Goal: Browse casually

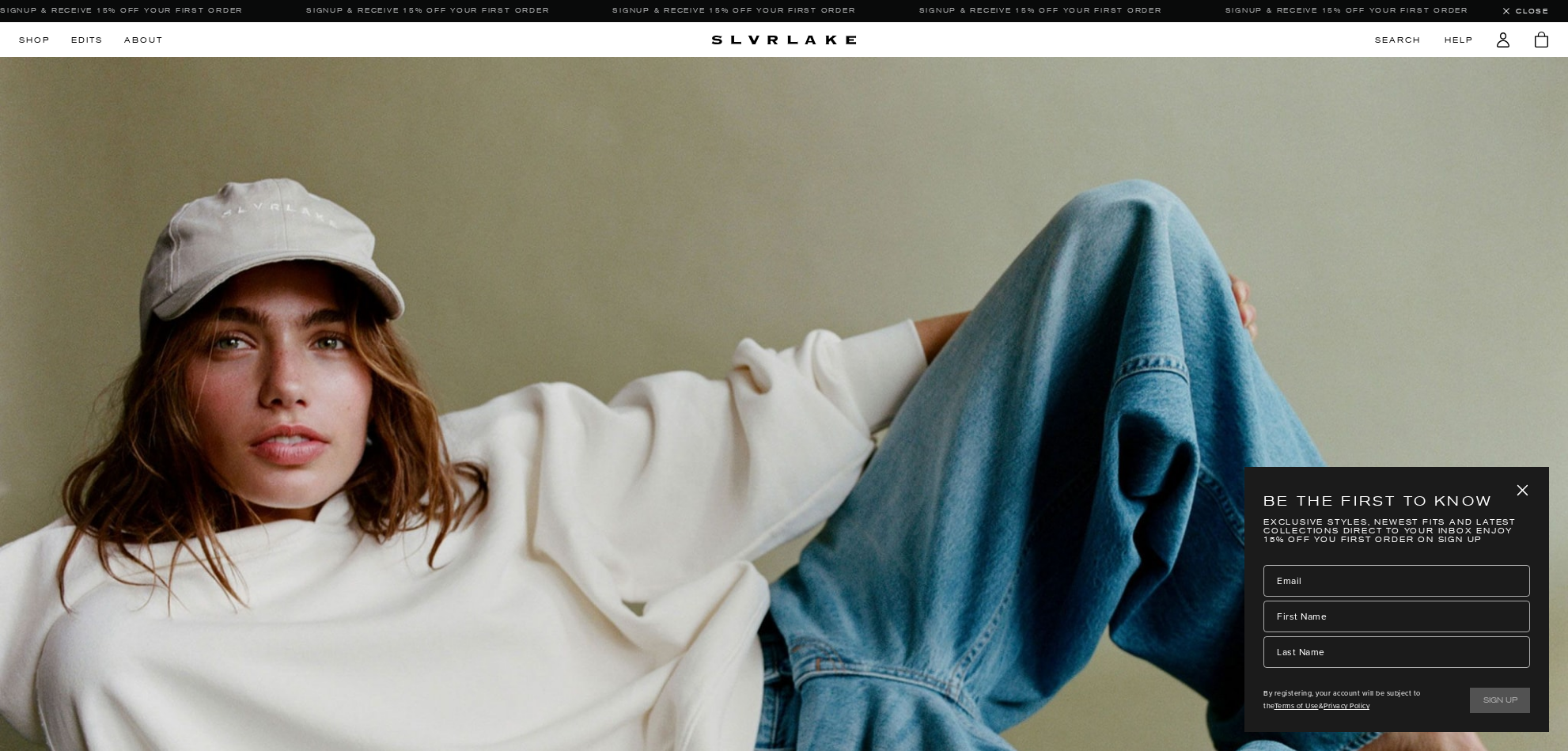
click at [1254, 488] on icon "close" at bounding box center [1524, 491] width 21 height 21
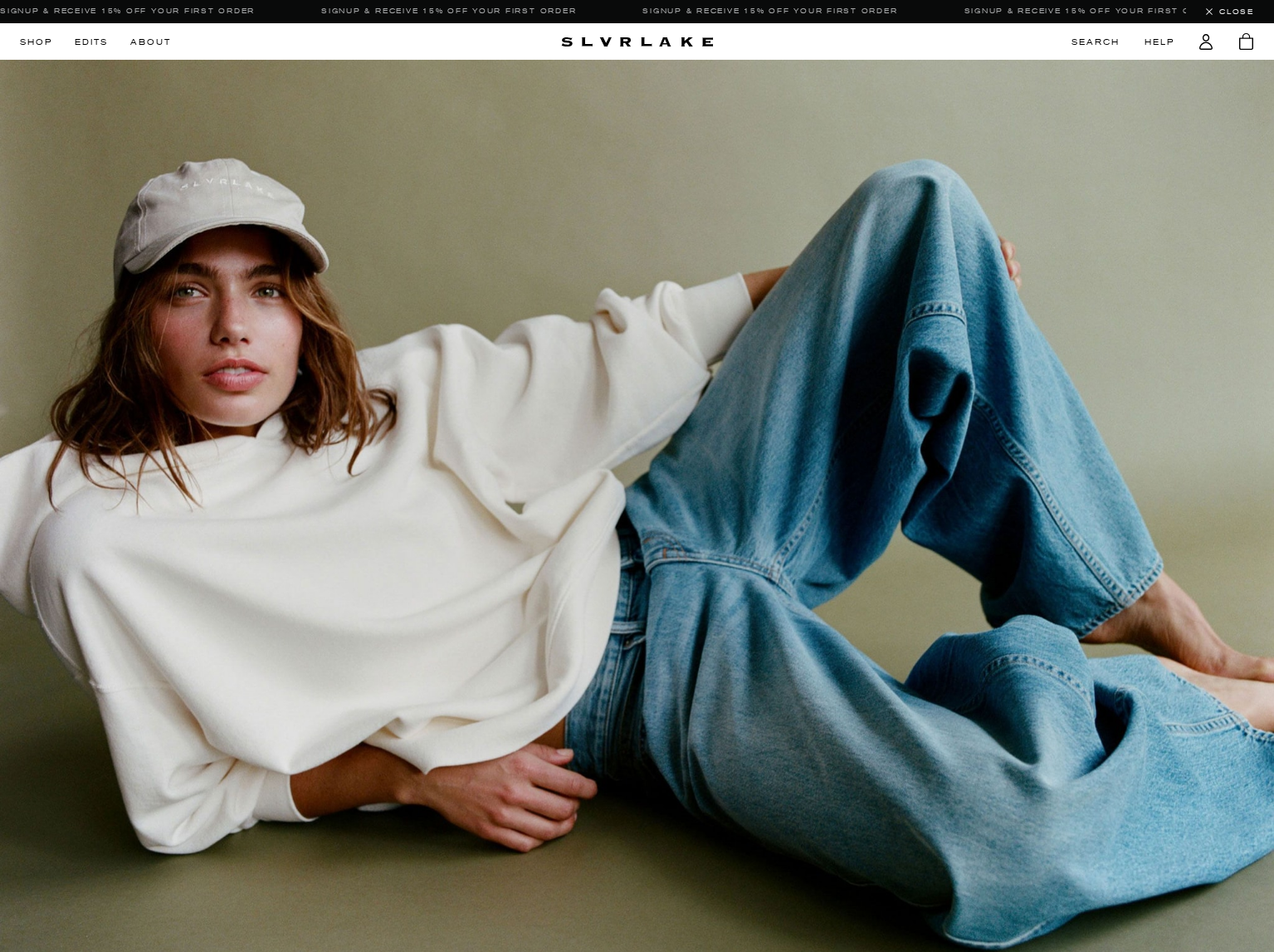
click at [778, 183] on link at bounding box center [637, 541] width 1274 height 964
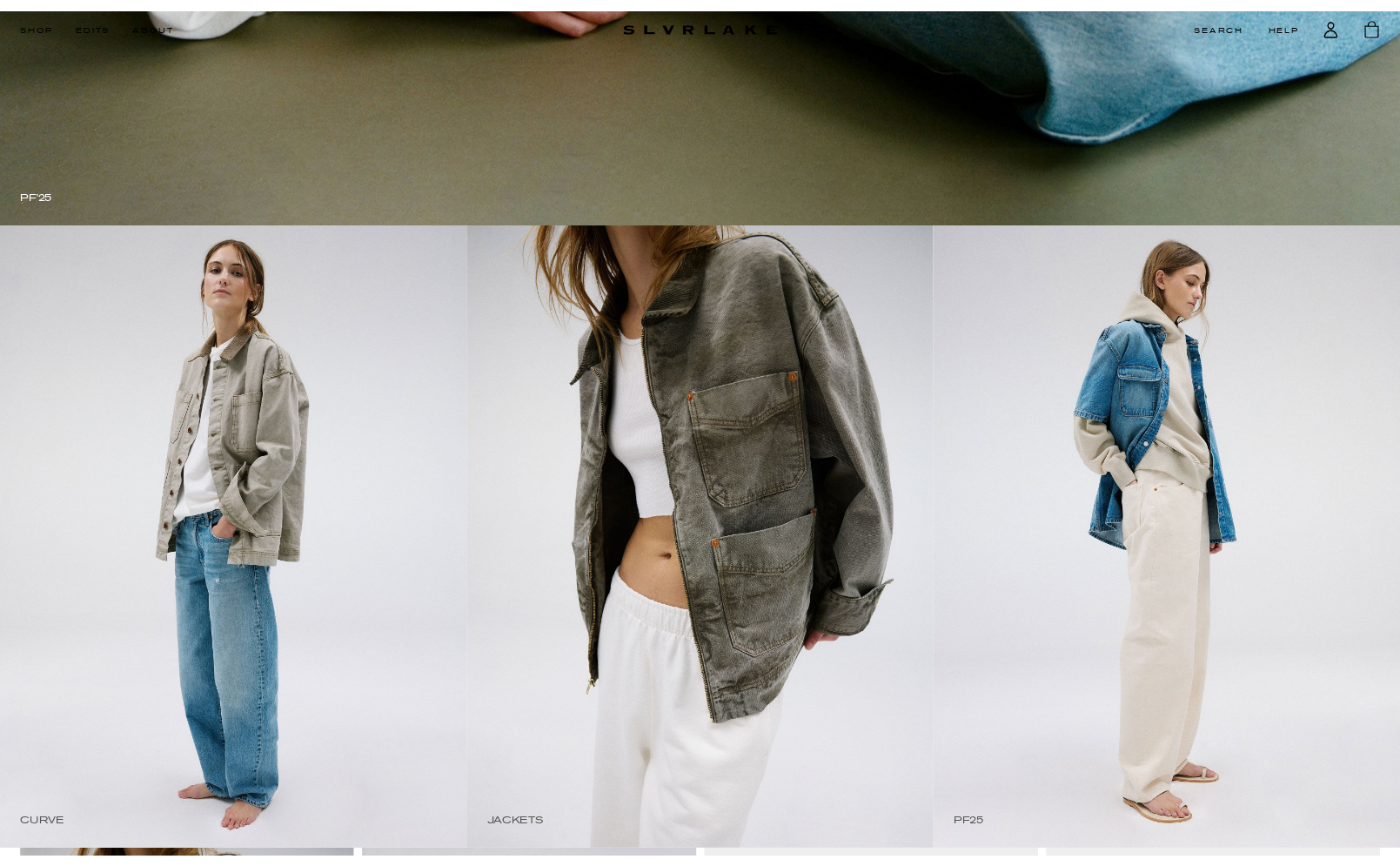
scroll to position [1147, 0]
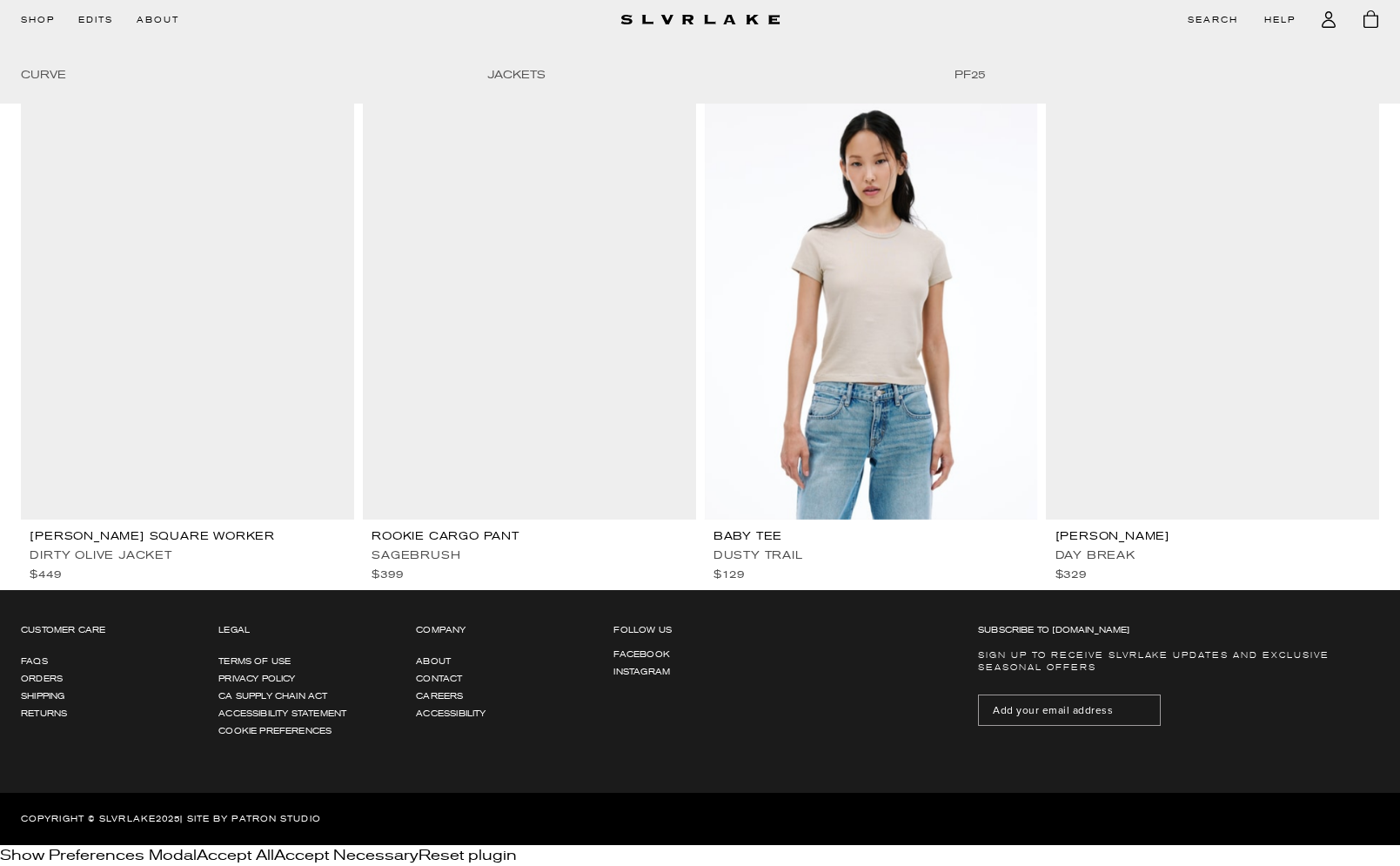
scroll to position [1639, 0]
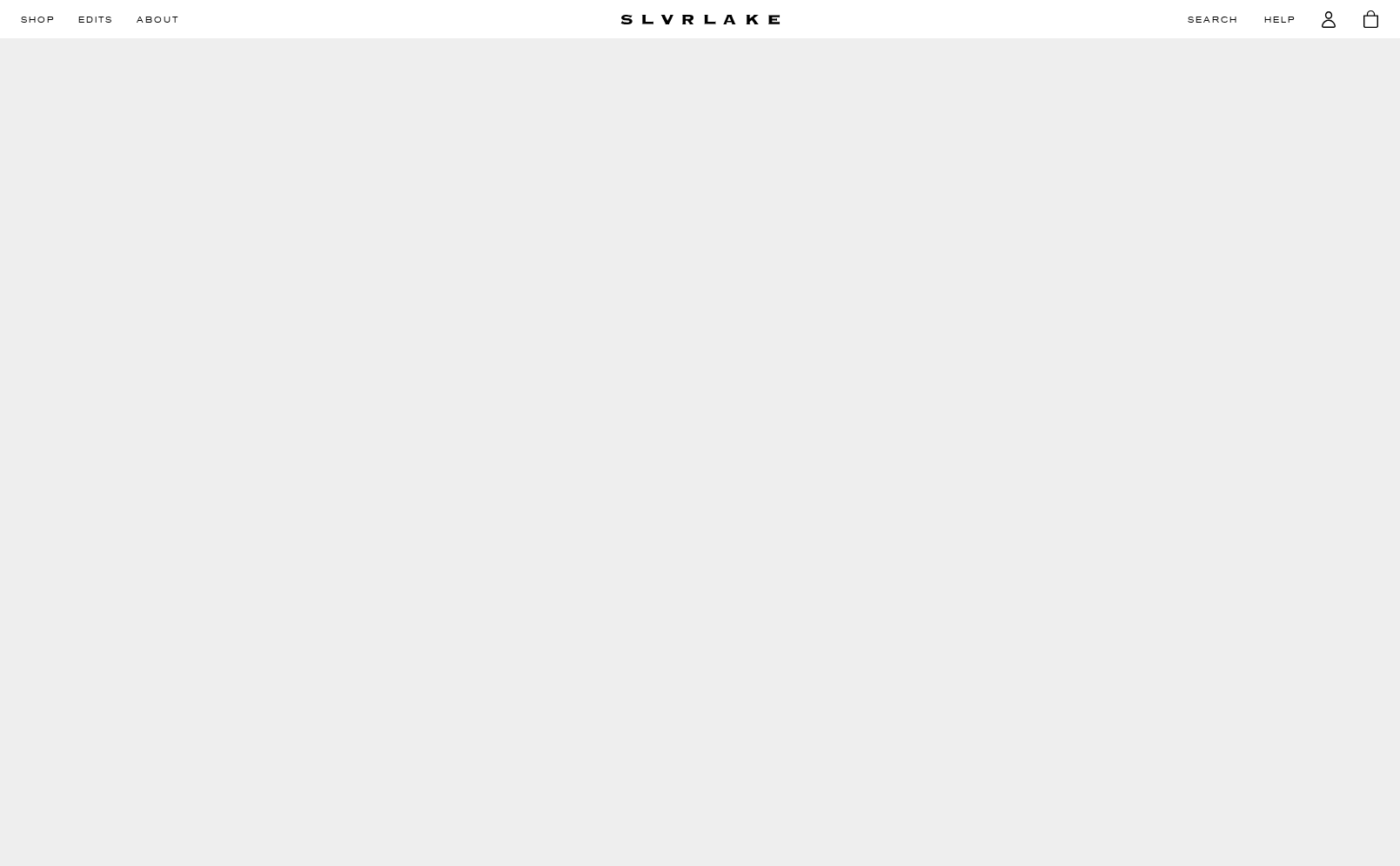
scroll to position [2261, 0]
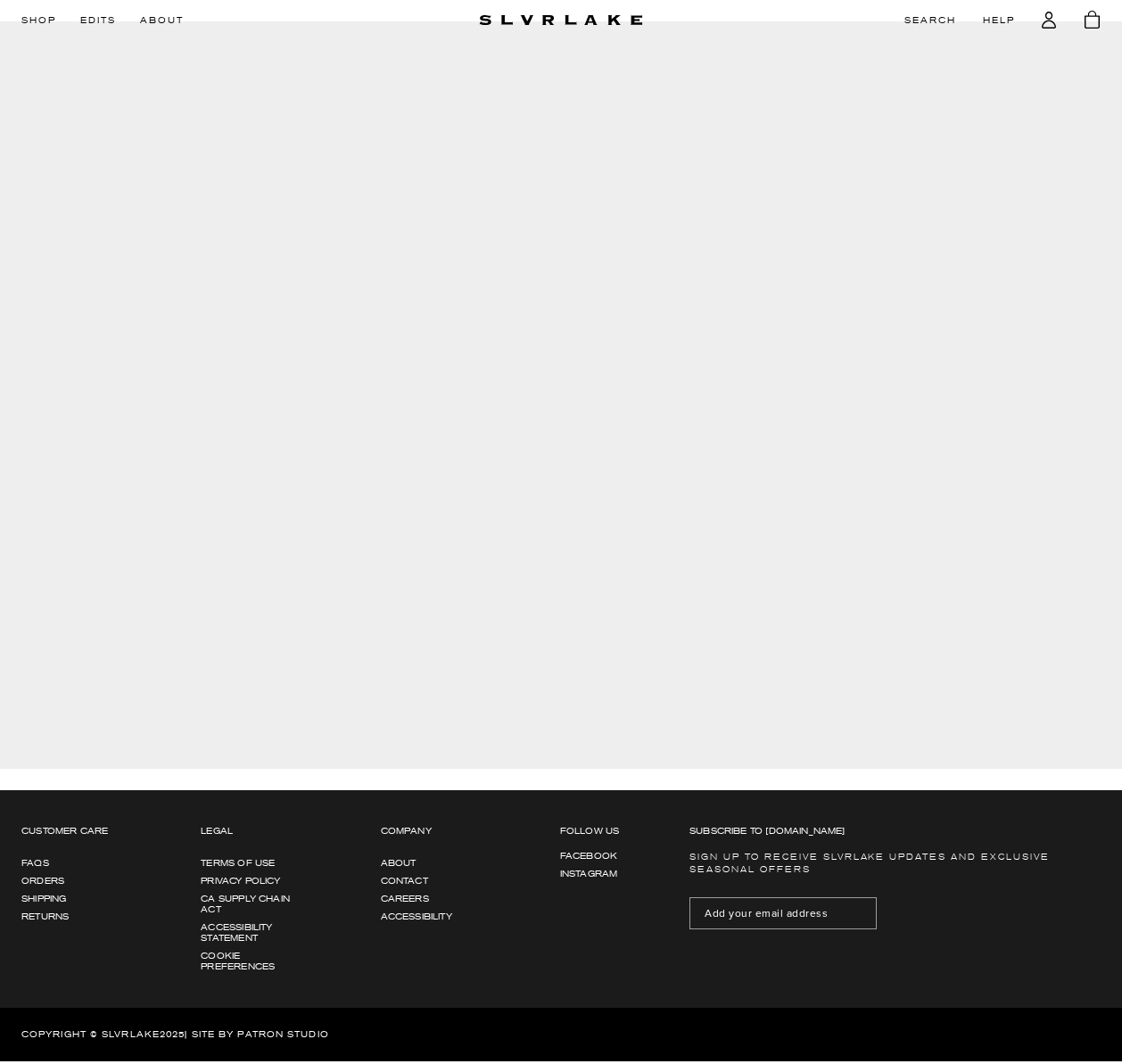
scroll to position [1831, 0]
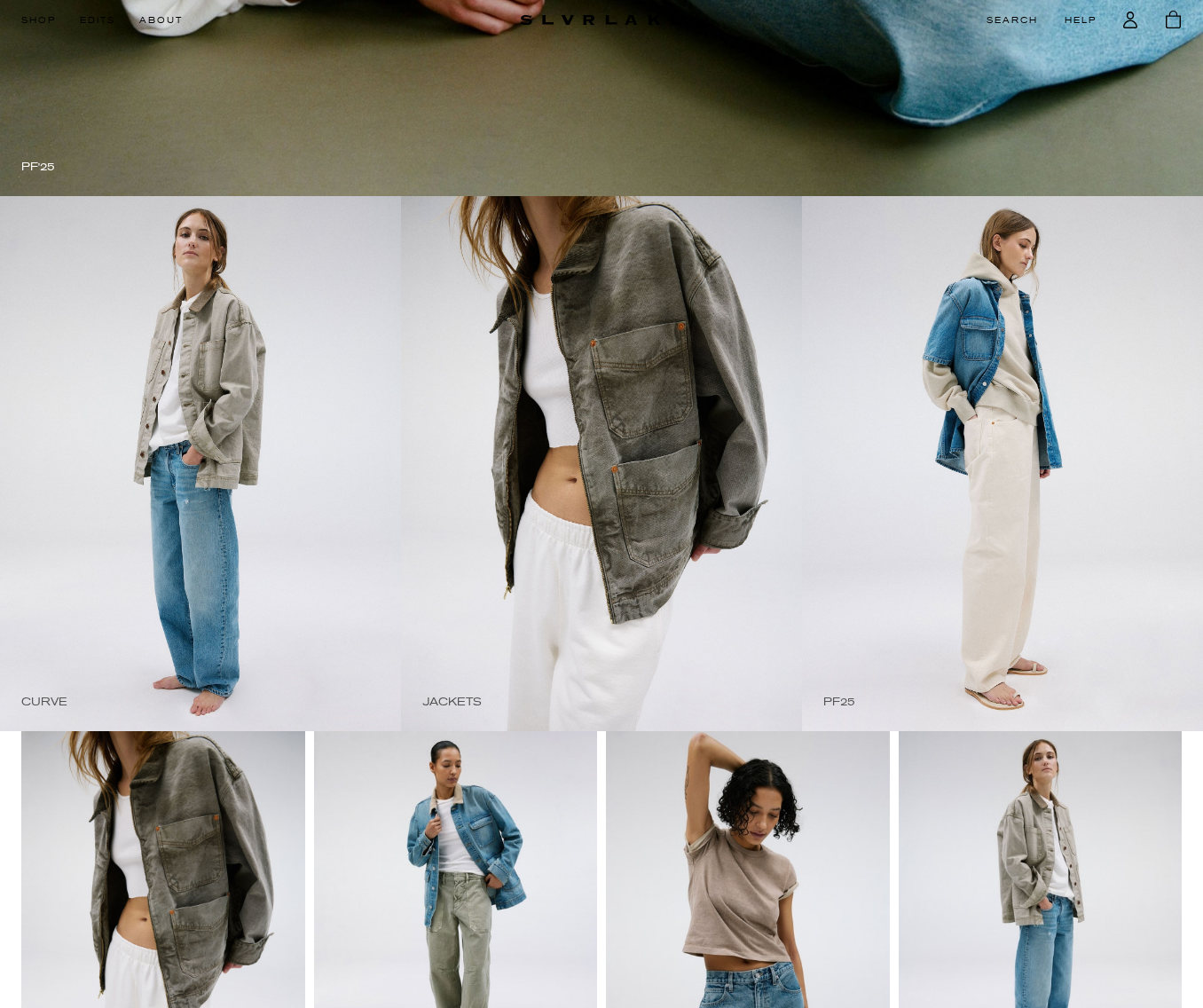
scroll to position [1673, 0]
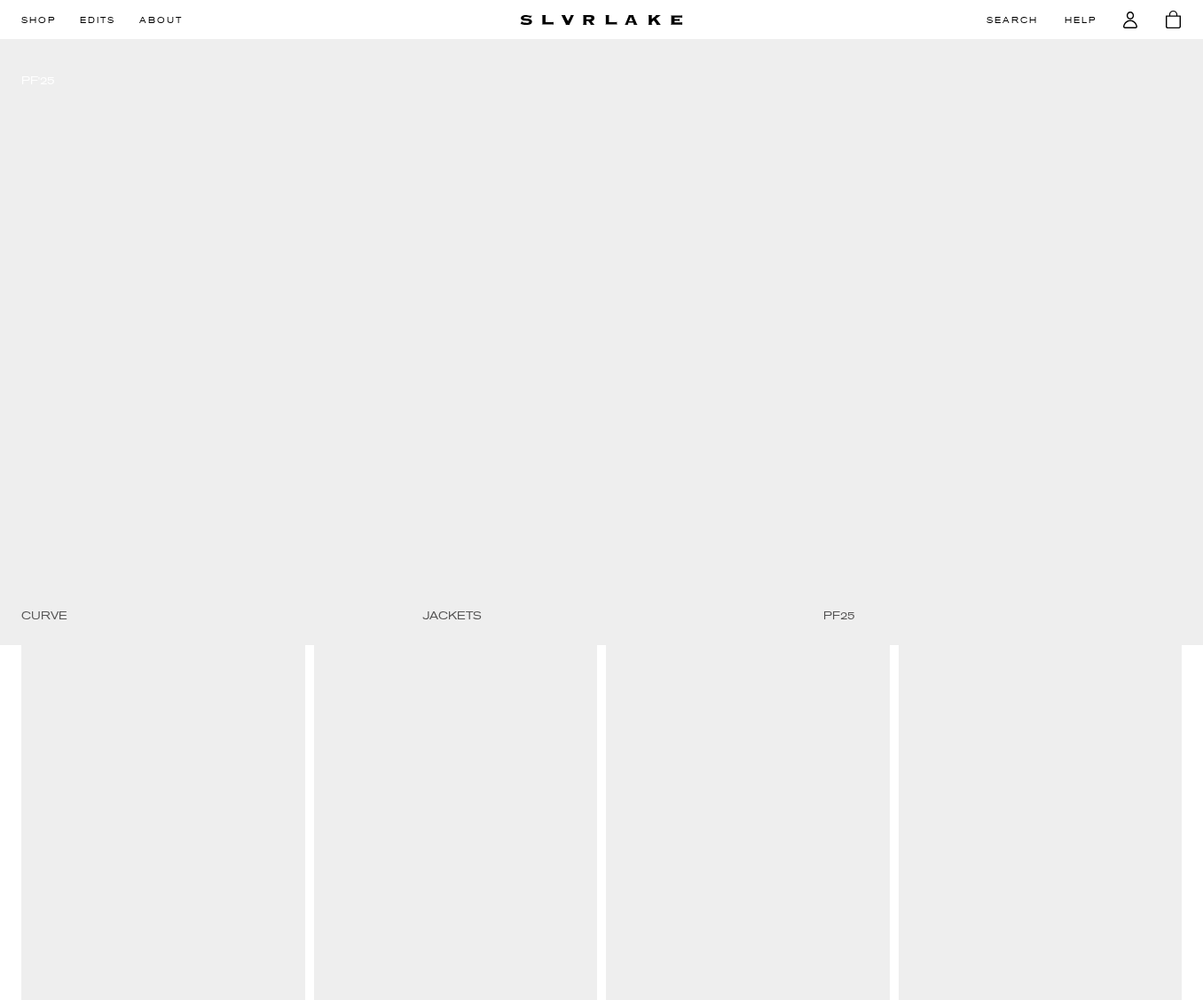
scroll to position [731, 0]
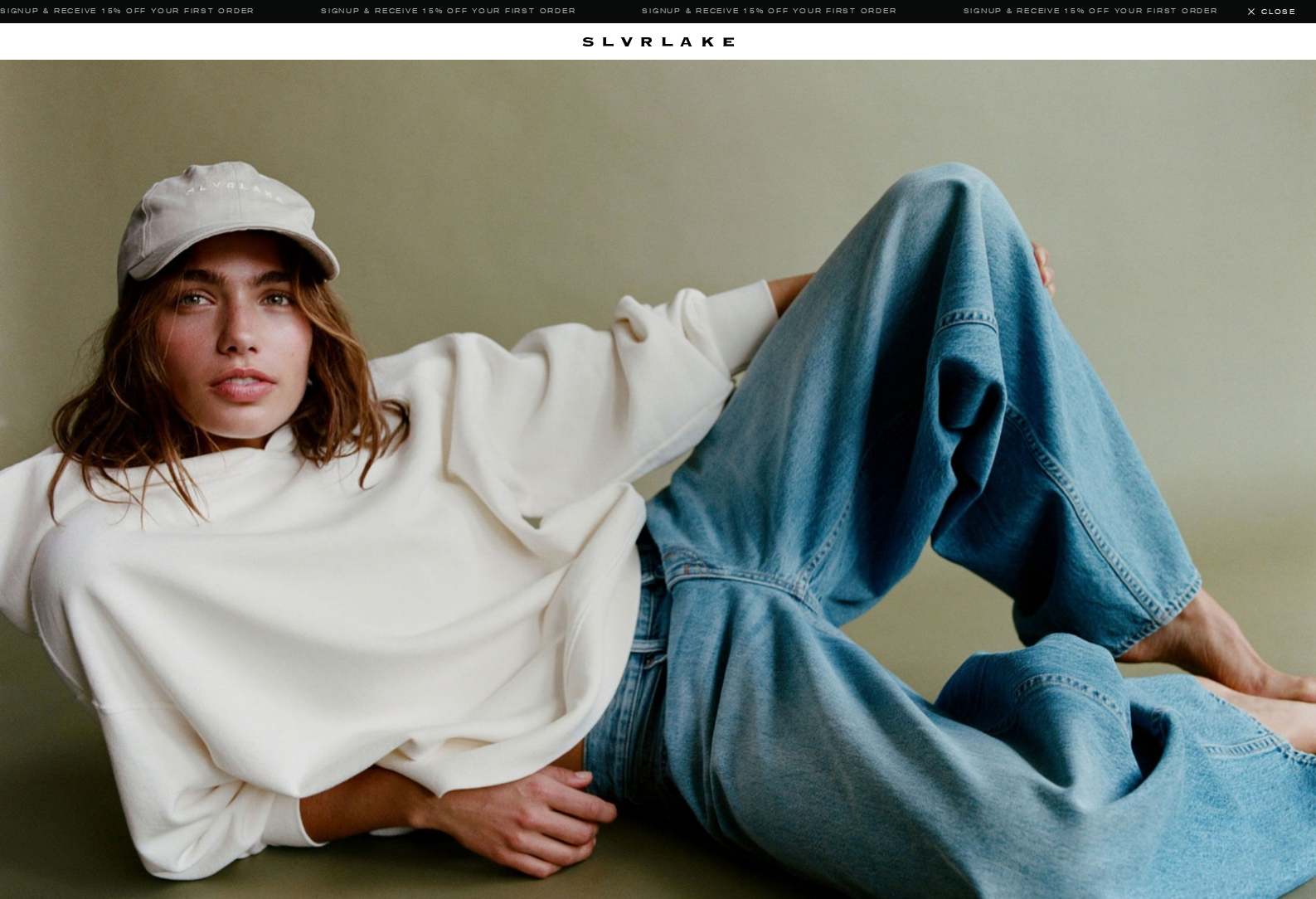
click at [394, 228] on link at bounding box center [658, 556] width 1316 height 995
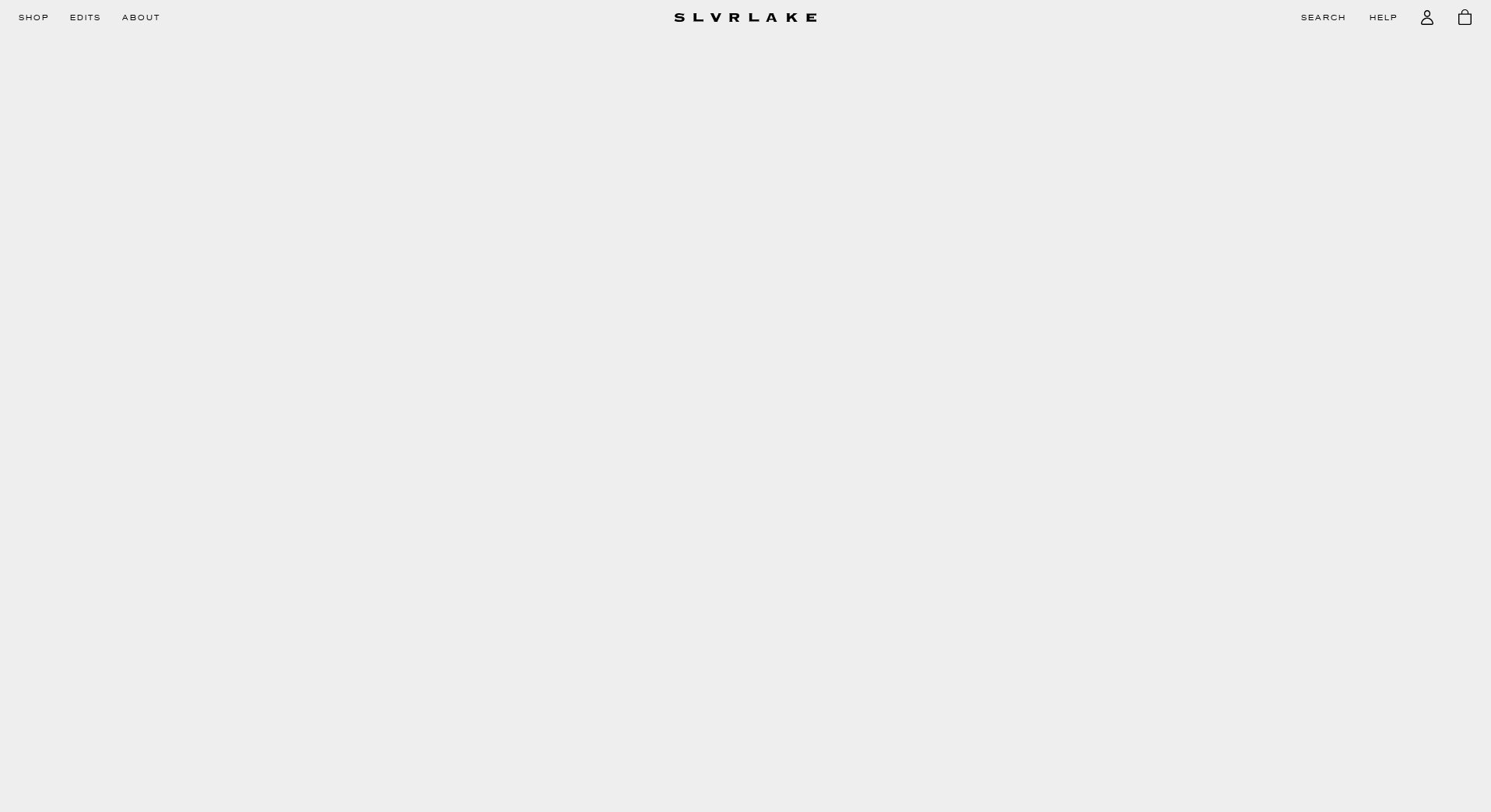
scroll to position [244, 0]
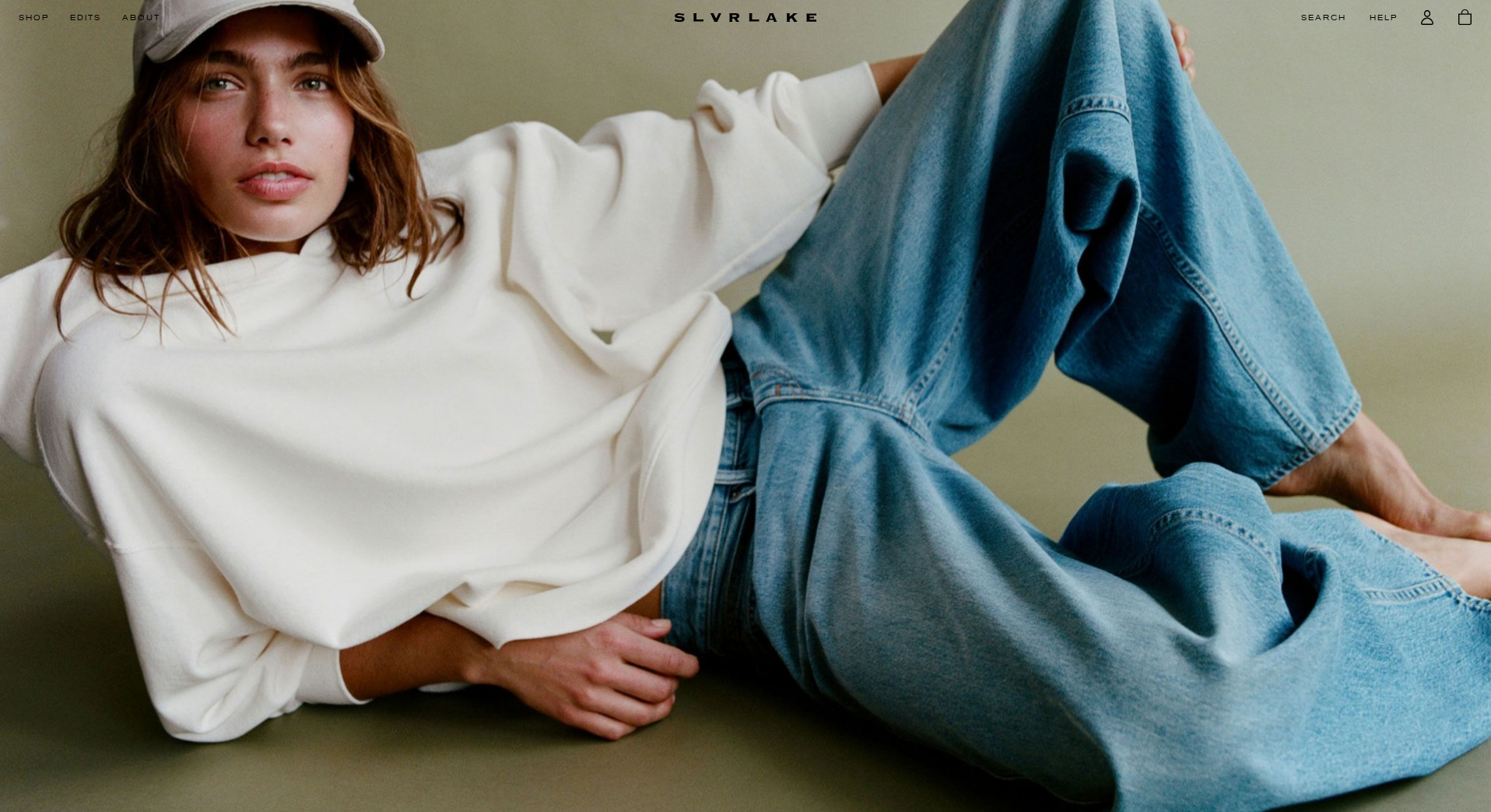
click at [730, 394] on link at bounding box center [746, 376] width 1491 height 1128
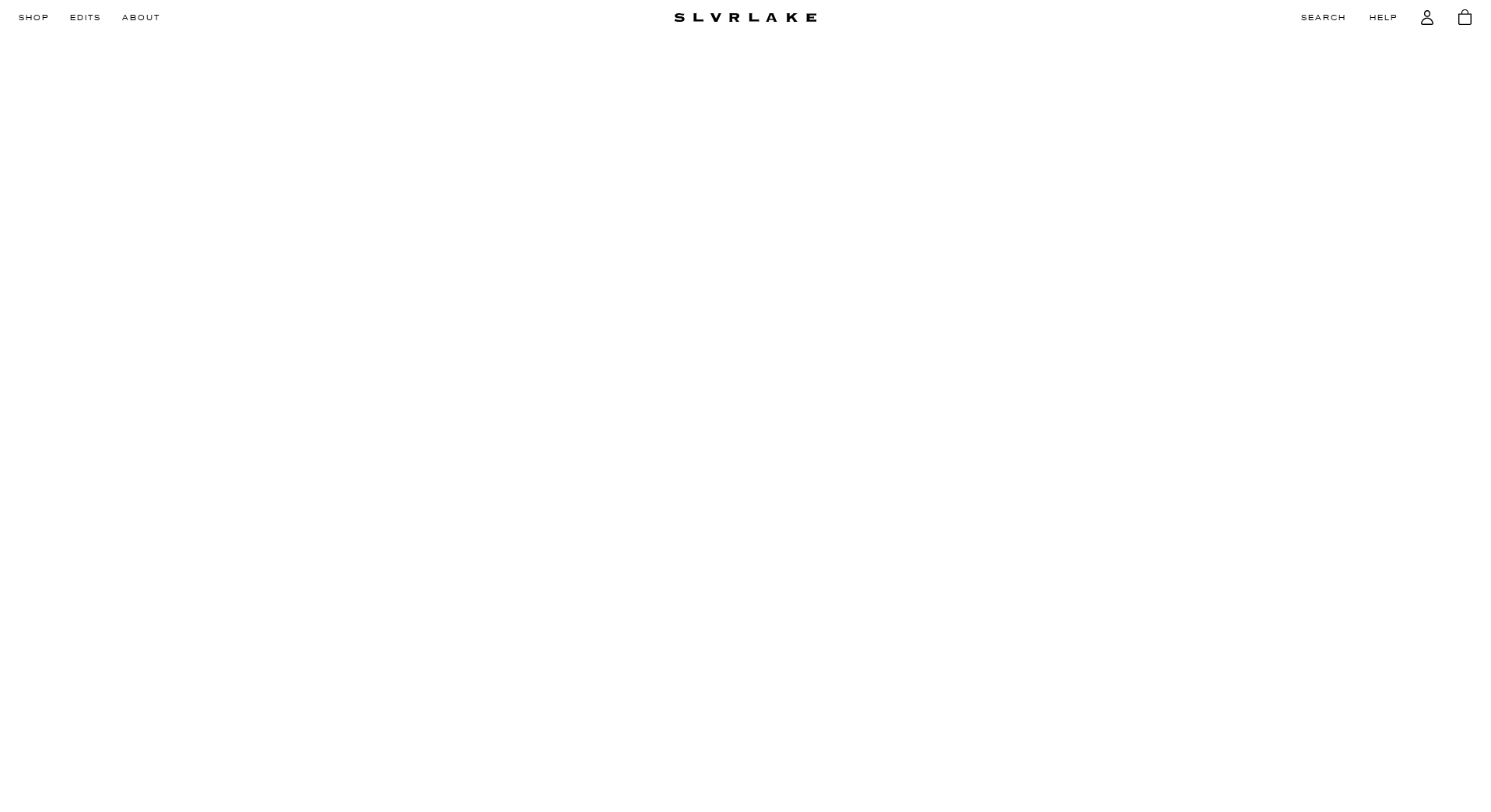
scroll to position [1299, 0]
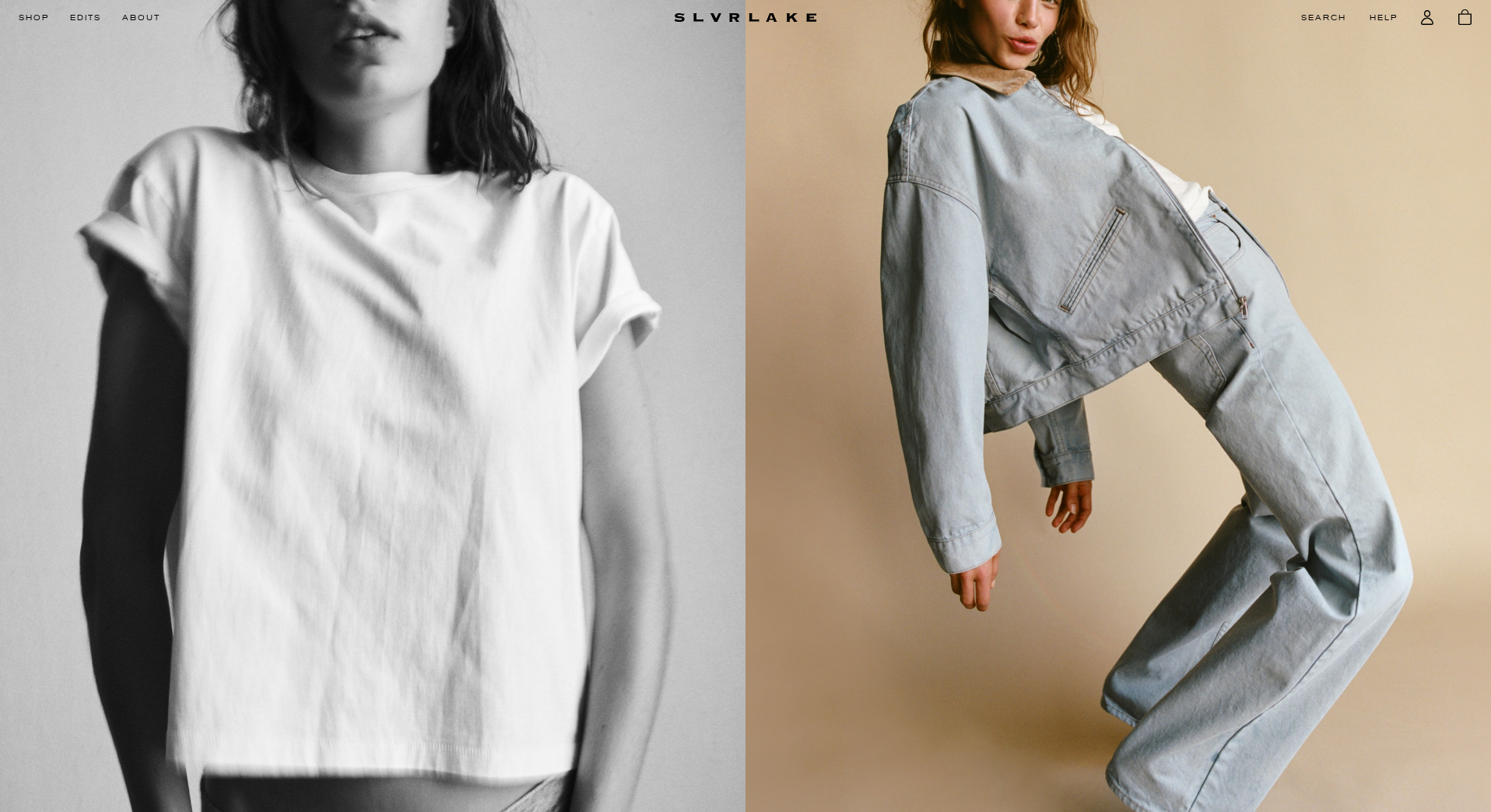
click at [676, 336] on link at bounding box center [372, 381] width 746 height 993
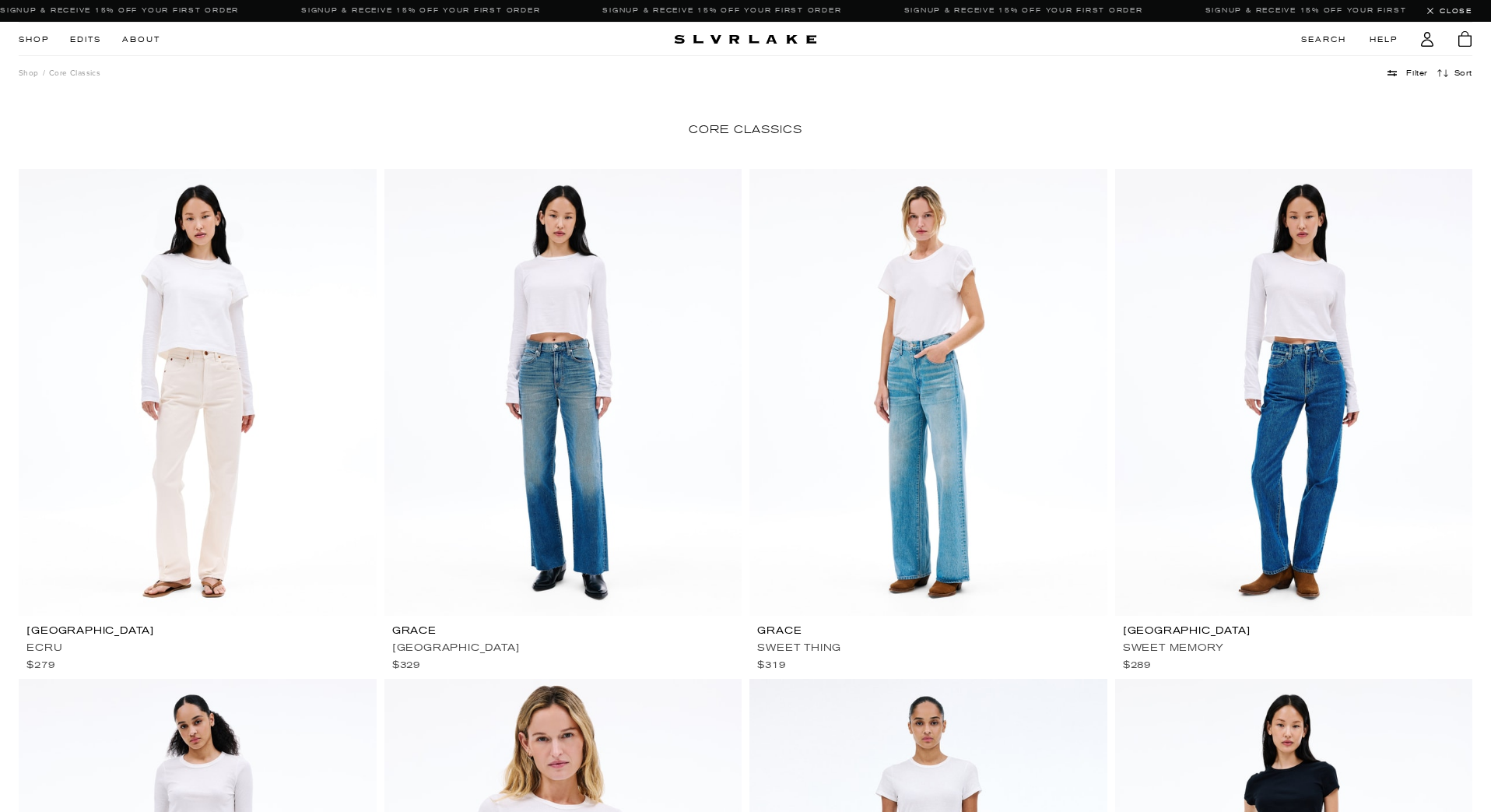
scroll to position [1299, 0]
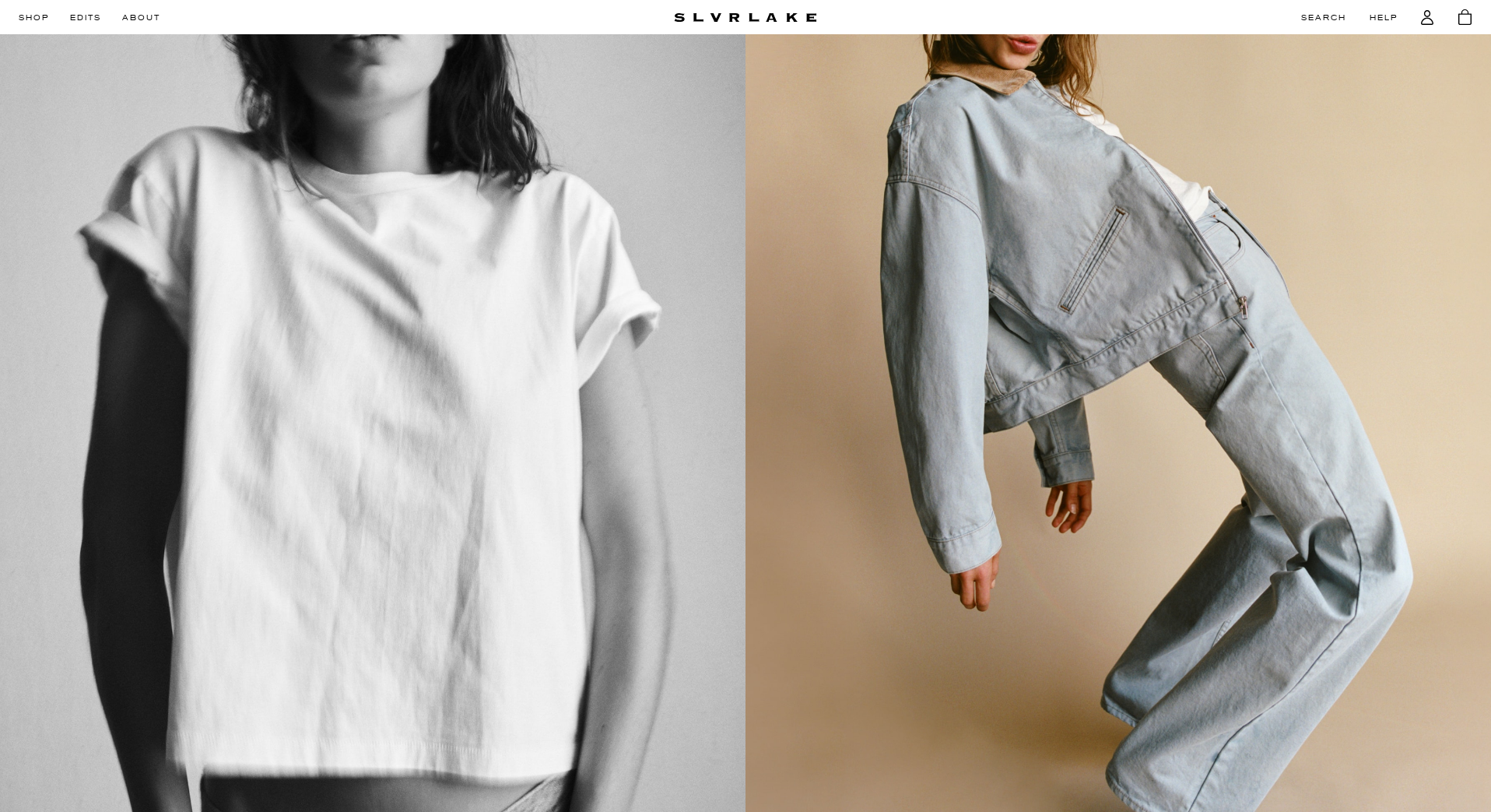
click at [1071, 418] on link "PRE FALL 2025" at bounding box center [1118, 381] width 746 height 993
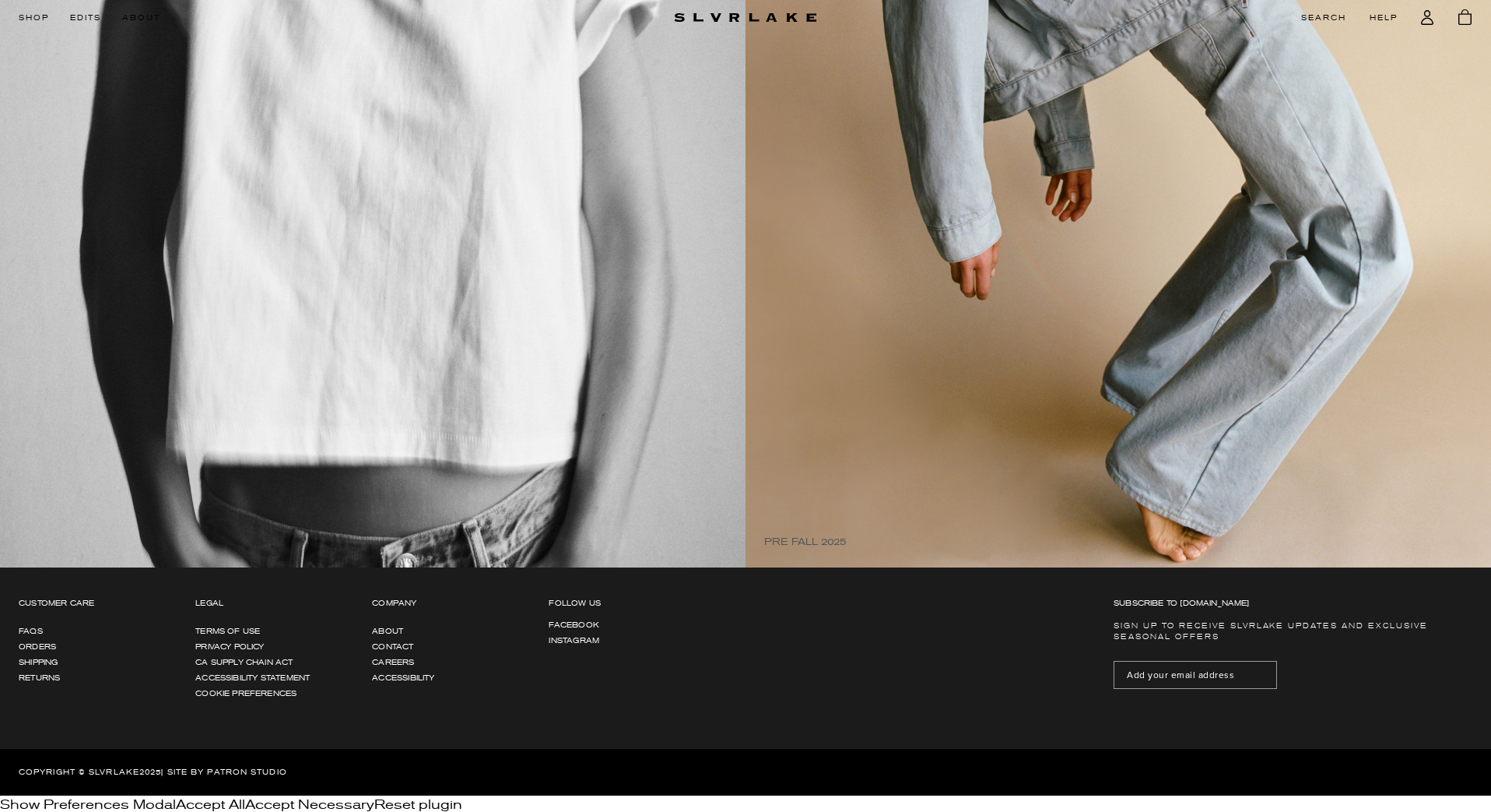
scroll to position [1612, 0]
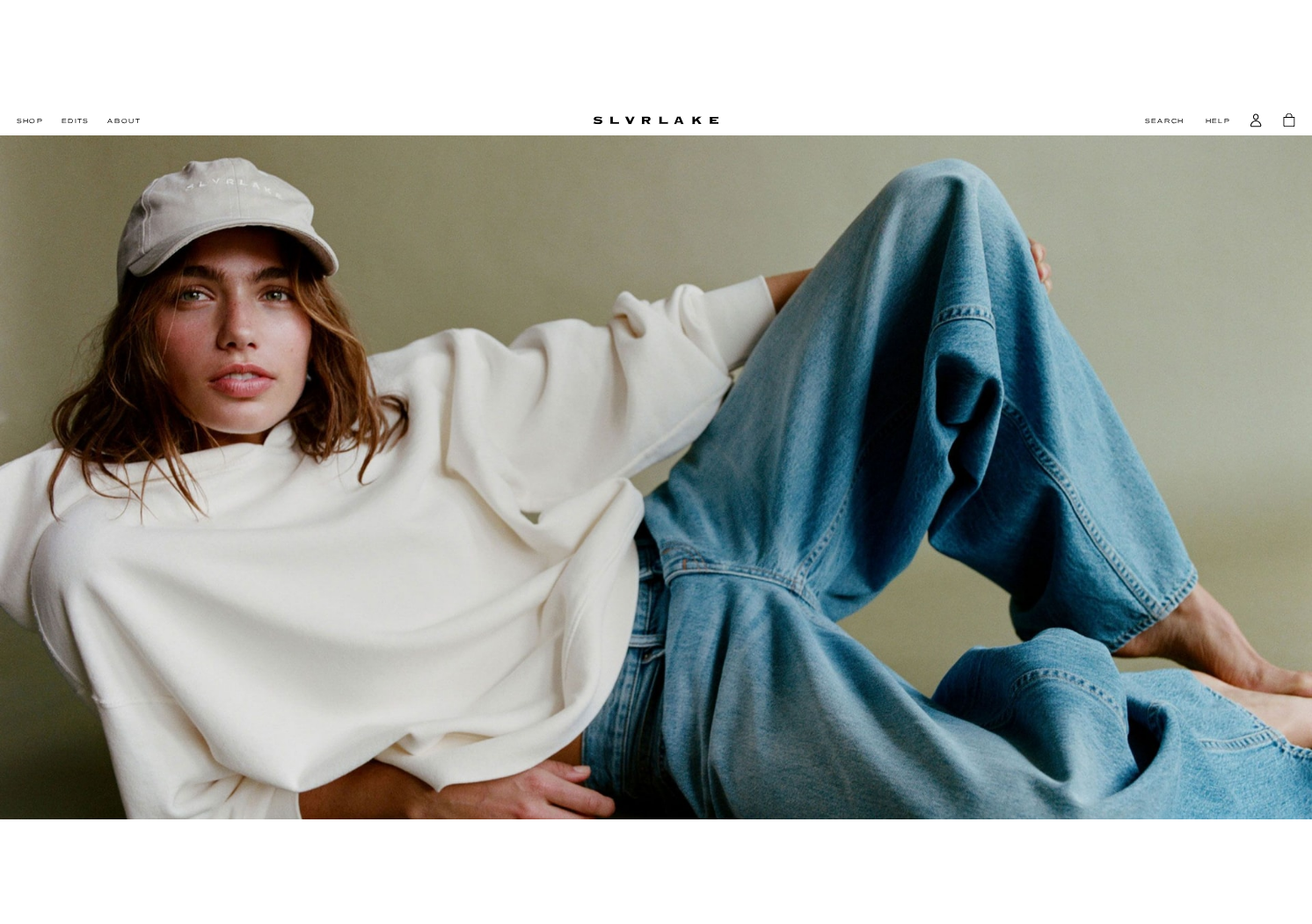
scroll to position [33, 0]
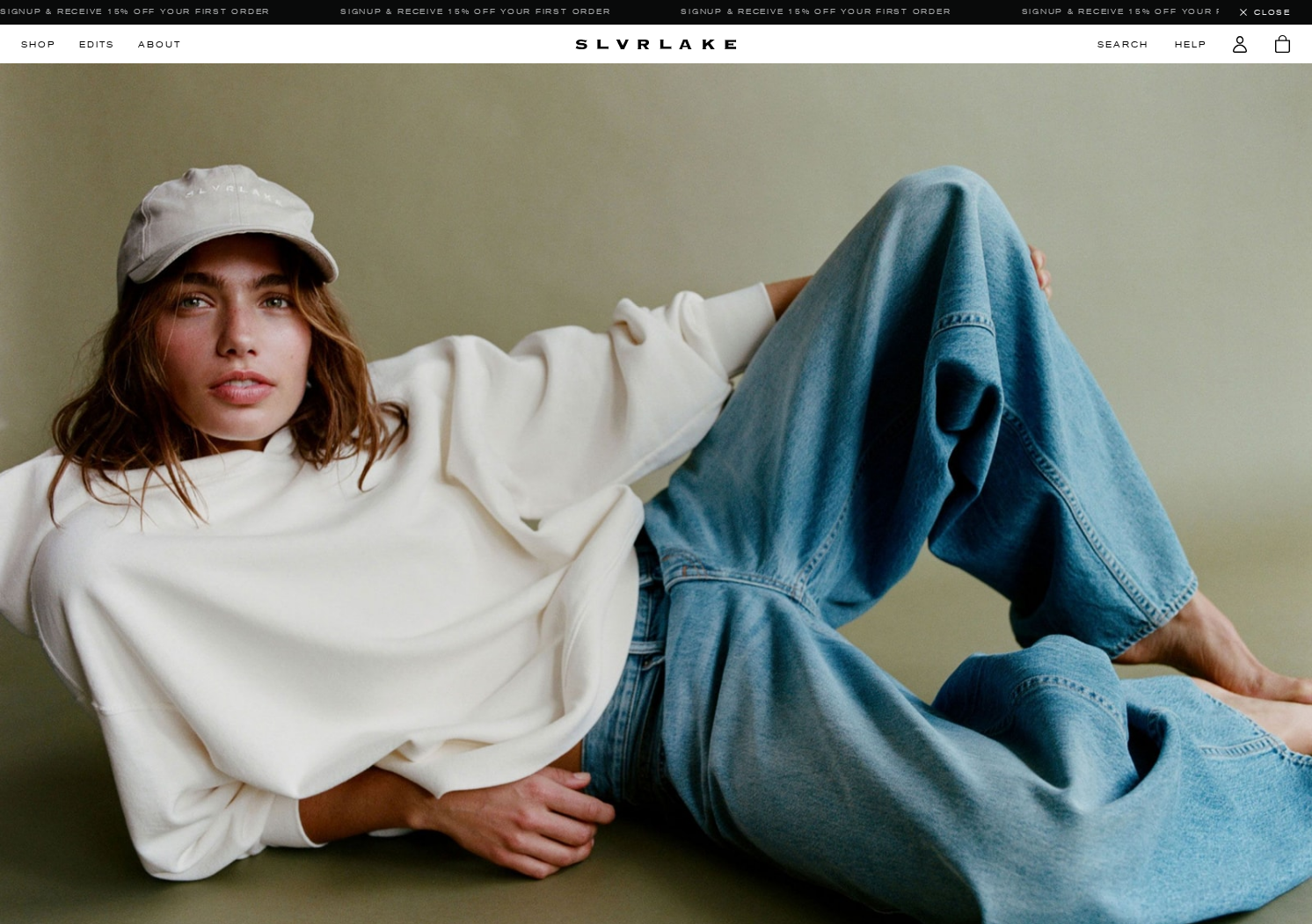
scroll to position [1, 0]
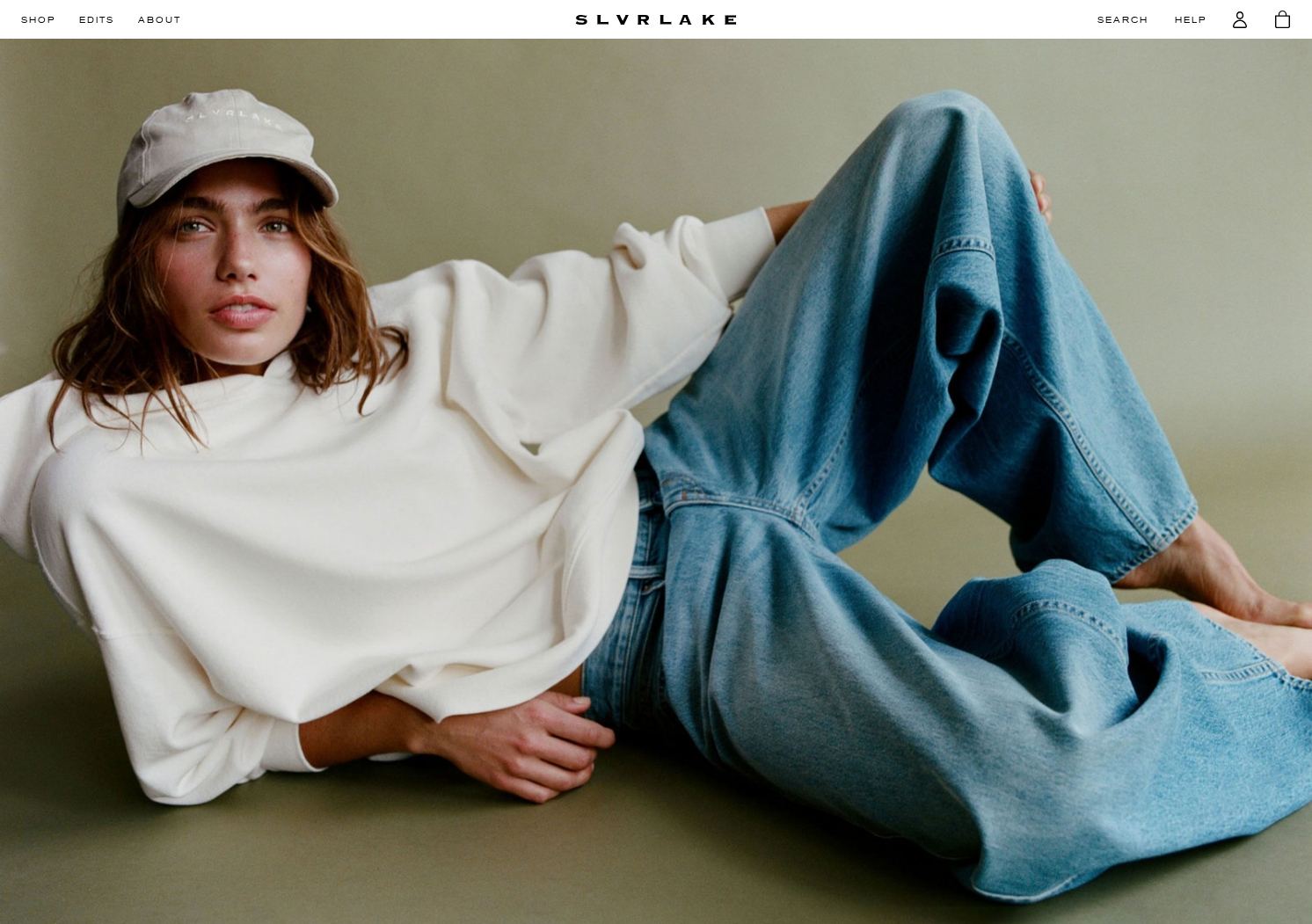
scroll to position [23, 0]
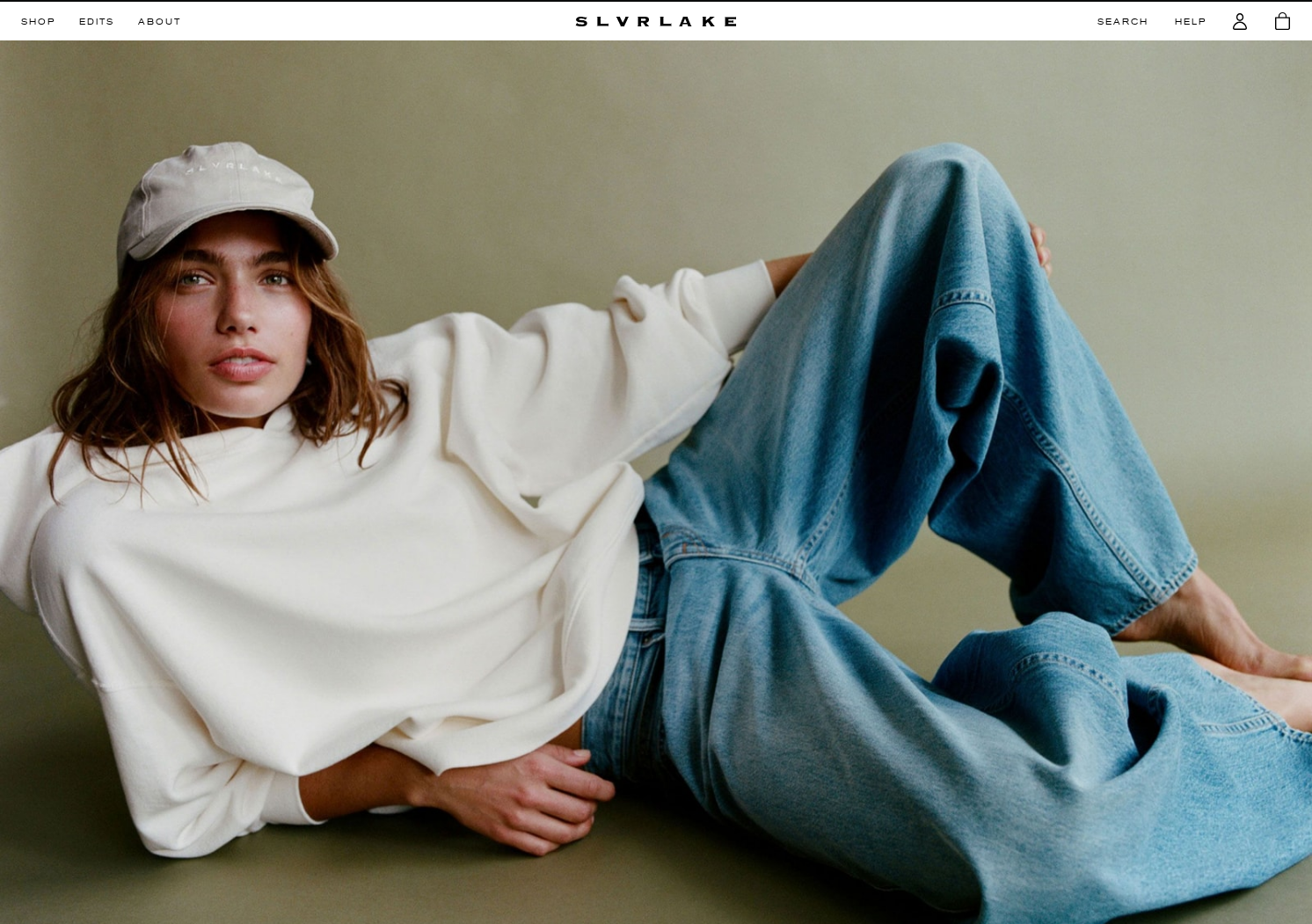
click at [723, 518] on link at bounding box center [656, 536] width 1312 height 992
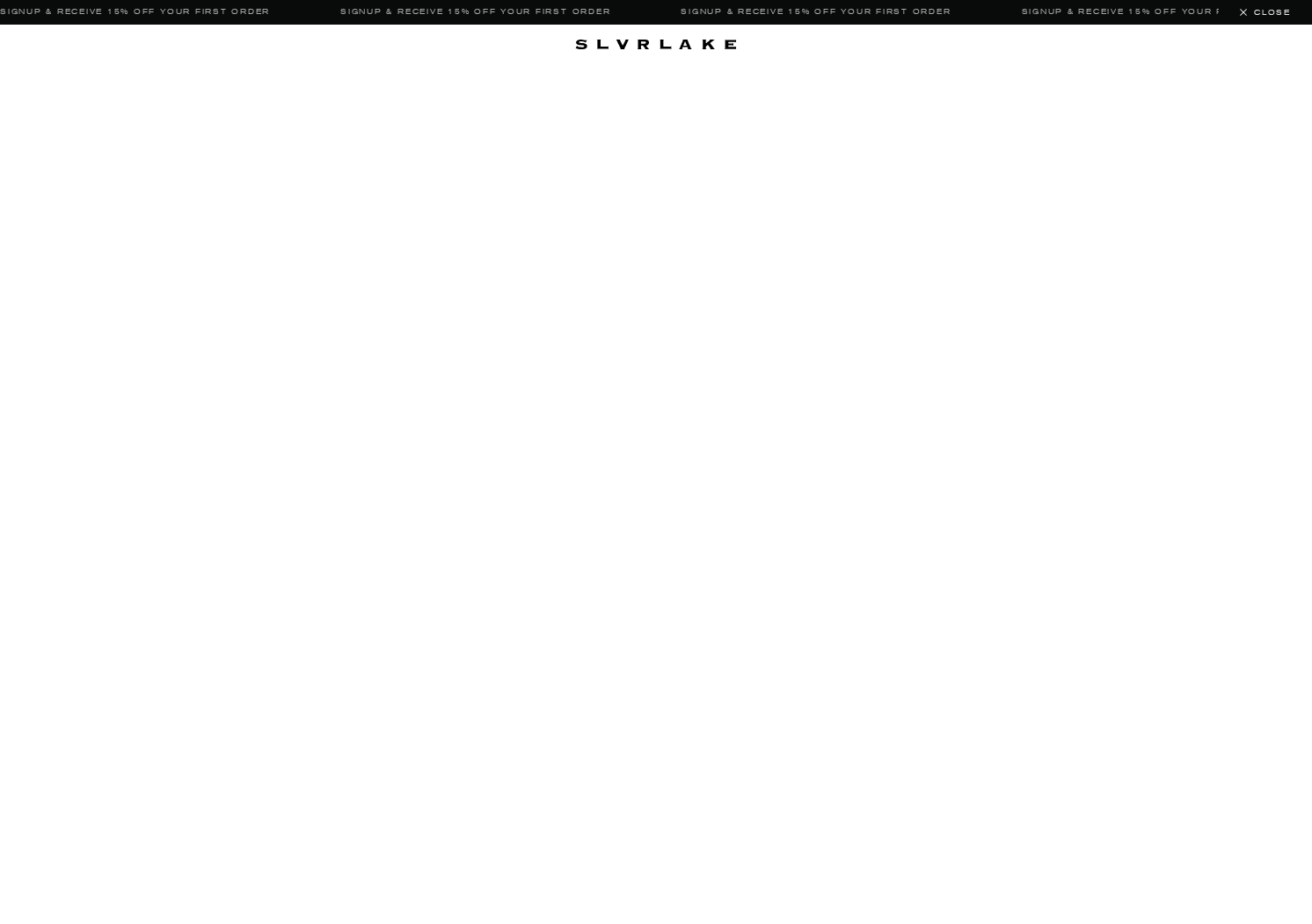
scroll to position [23, 0]
